Goal: Task Accomplishment & Management: Complete application form

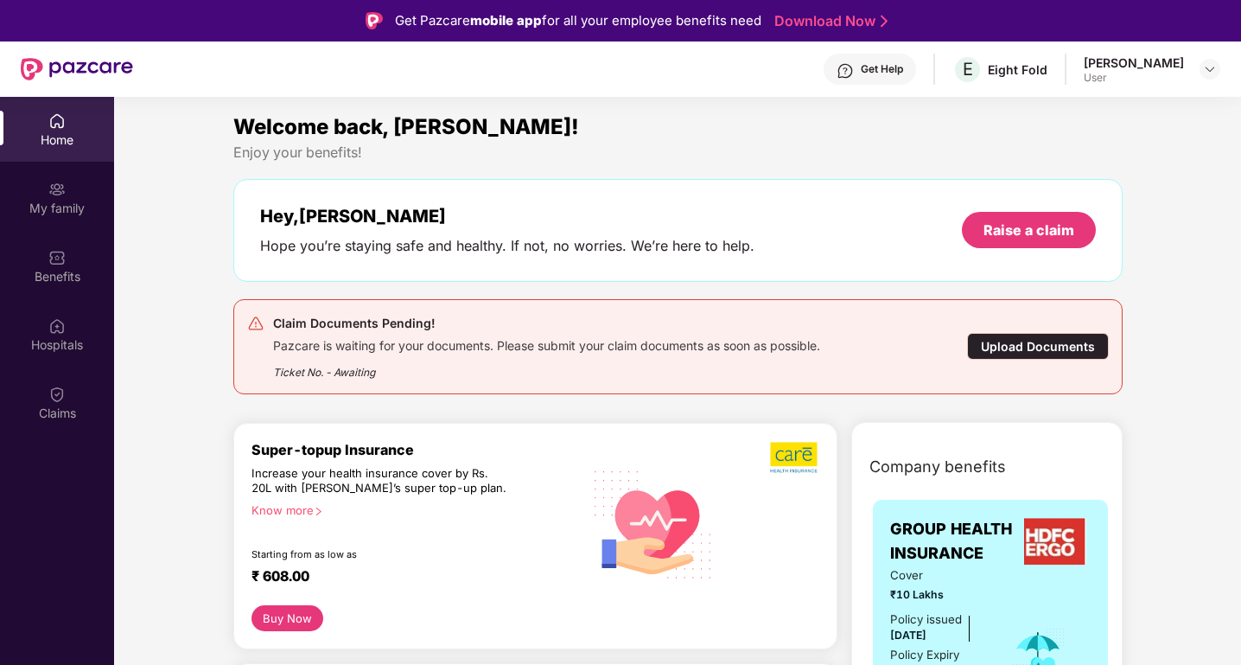
click at [882, 67] on div "Get Help" at bounding box center [882, 69] width 42 height 14
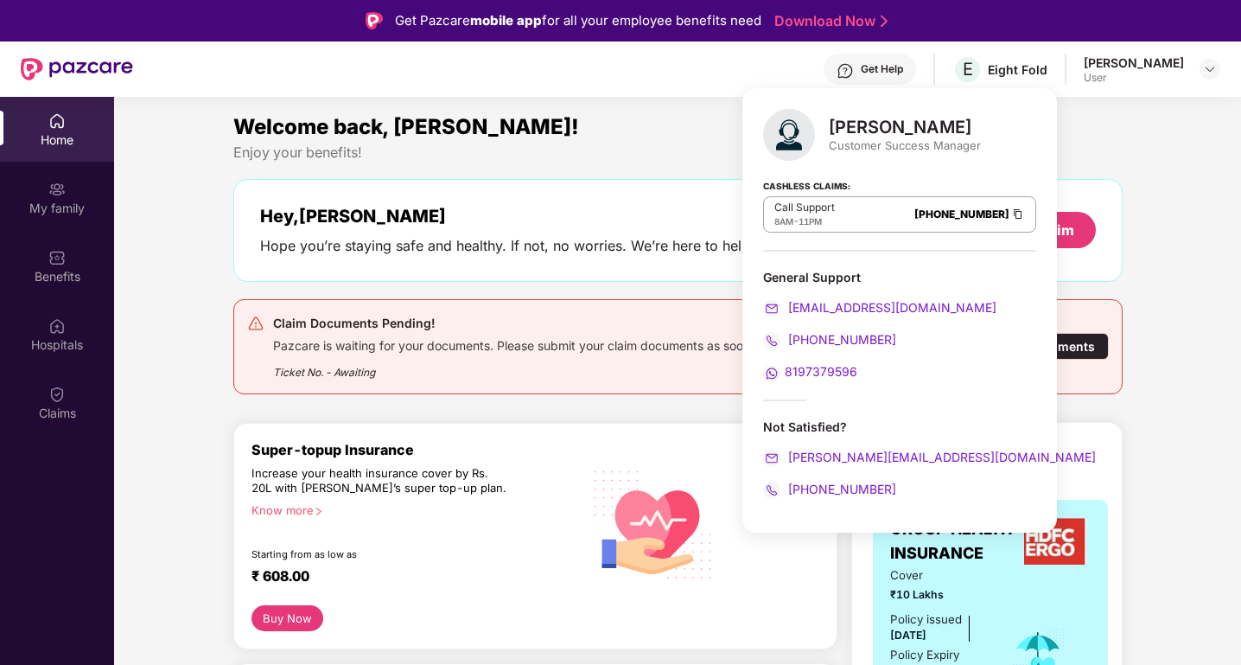
click at [504, 429] on div "Super-topup Insurance Increase your health insurance cover by Rs. 20L with [PER…" at bounding box center [535, 536] width 604 height 226
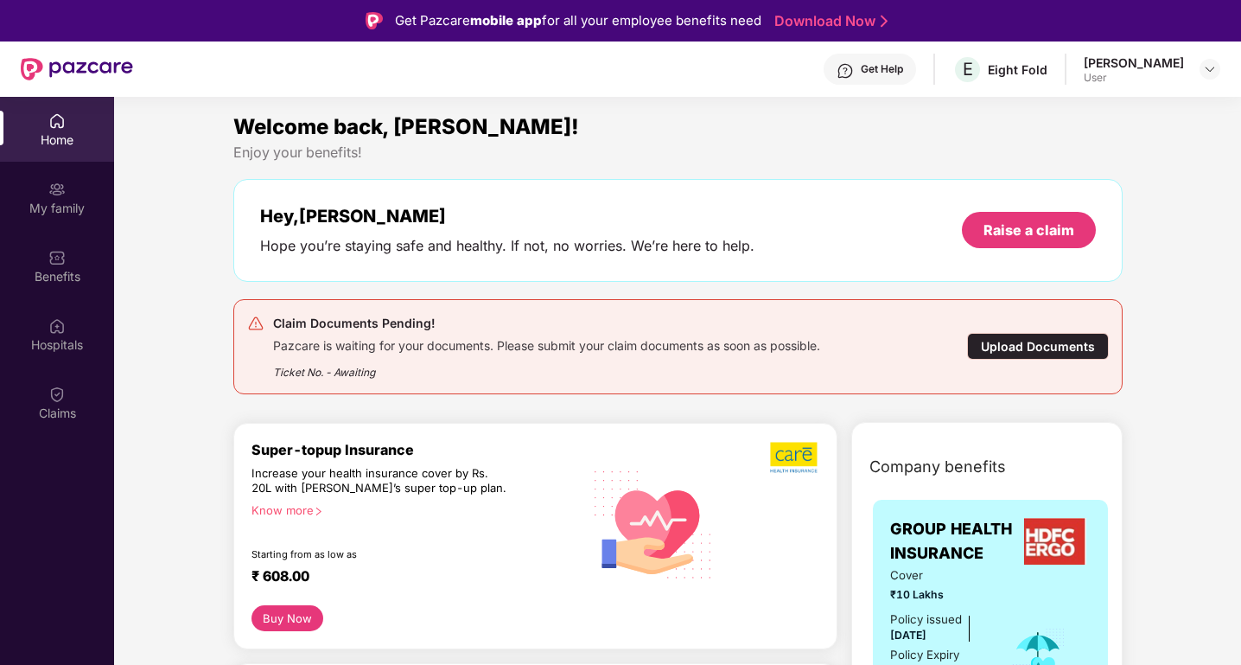
click at [1019, 345] on div "Upload Documents" at bounding box center [1038, 346] width 142 height 27
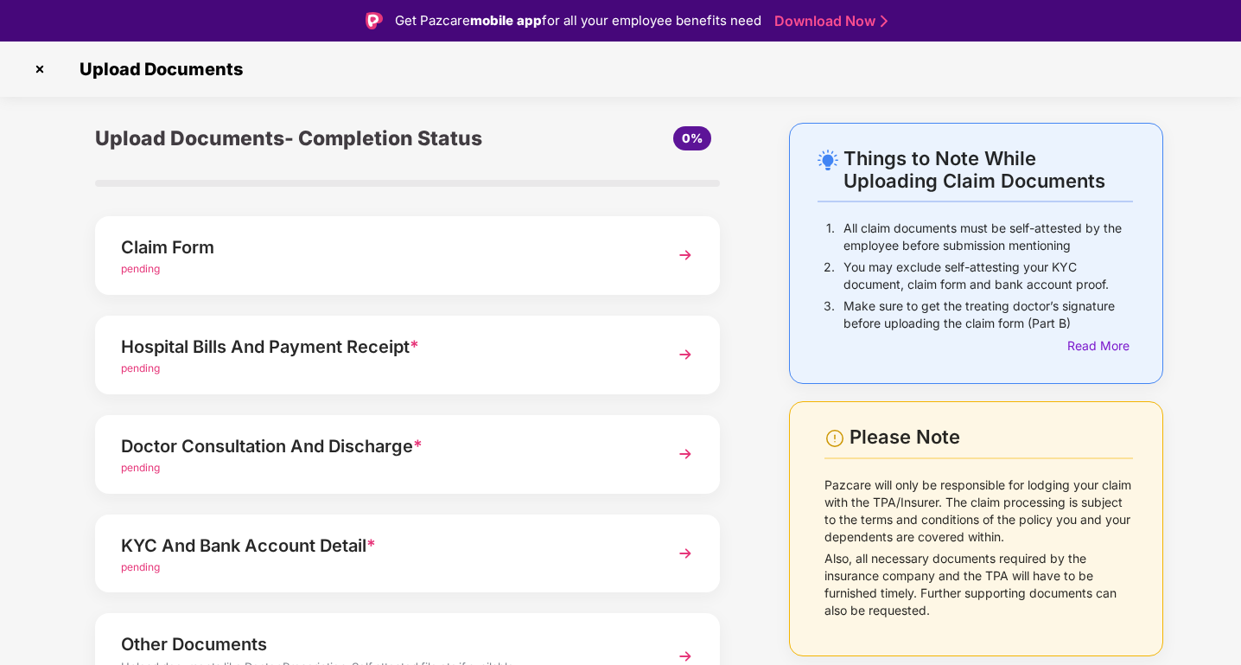
click at [670, 257] on img at bounding box center [685, 254] width 31 height 31
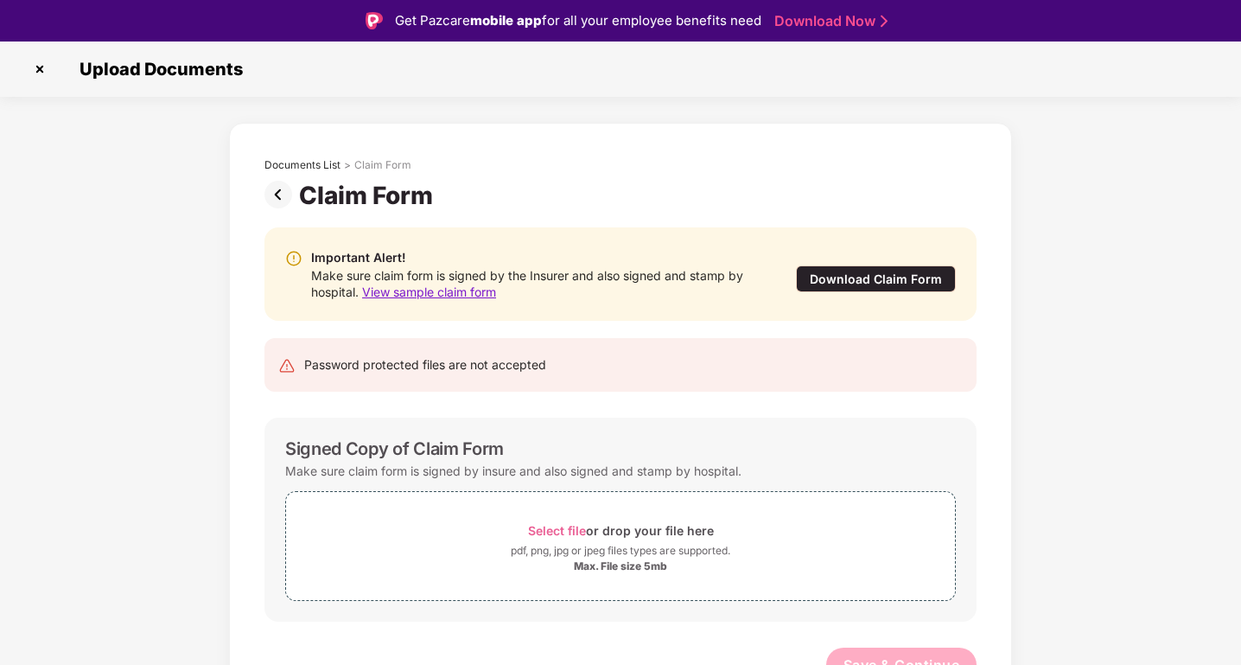
click at [282, 198] on img at bounding box center [281, 195] width 35 height 28
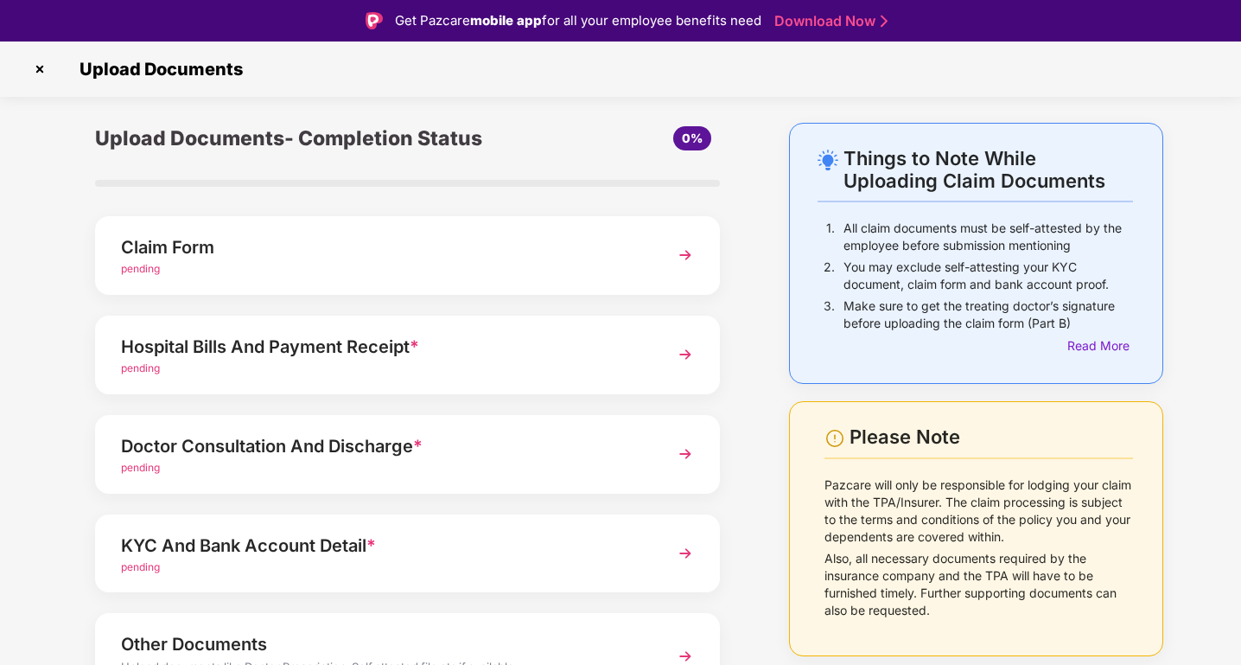
click at [38, 68] on img at bounding box center [40, 69] width 28 height 28
